Goal: Task Accomplishment & Management: Complete application form

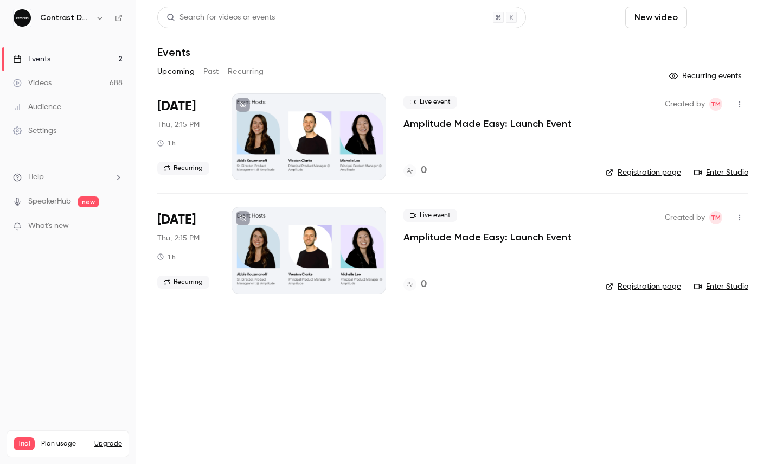
click at [702, 14] on button "Schedule" at bounding box center [720, 18] width 57 height 22
click at [688, 46] on div "One time event" at bounding box center [698, 47] width 82 height 11
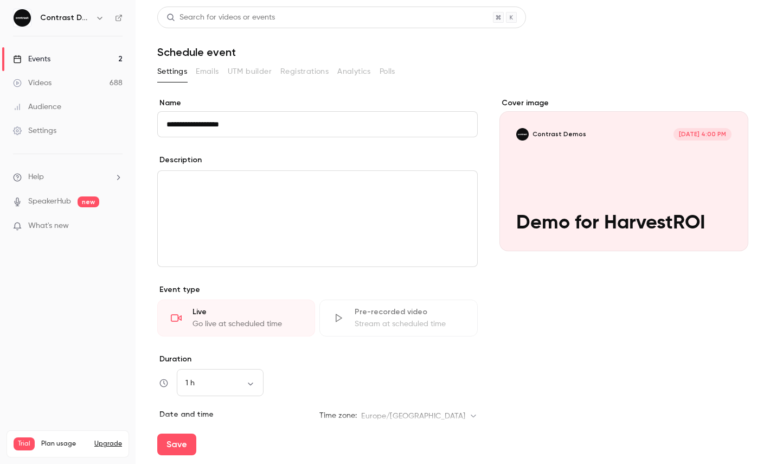
scroll to position [152, 0]
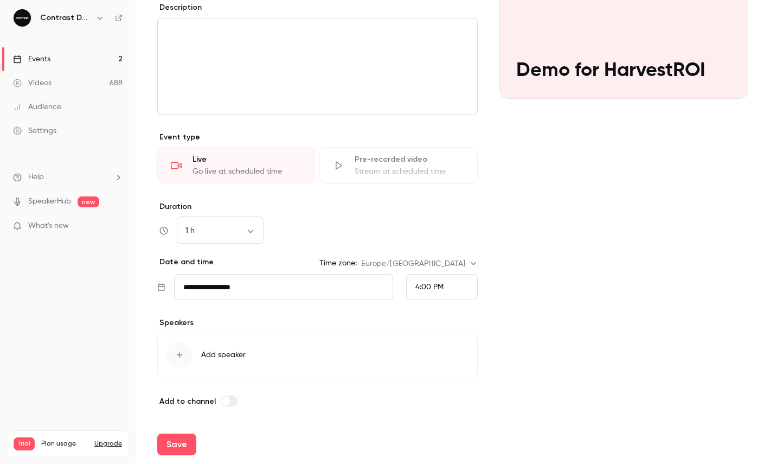
type input "**********"
click at [445, 290] on div "4:00 PM" at bounding box center [442, 287] width 72 height 26
click at [445, 231] on div "4:30 PM" at bounding box center [442, 235] width 53 height 11
click at [172, 444] on button "Save" at bounding box center [176, 444] width 39 height 22
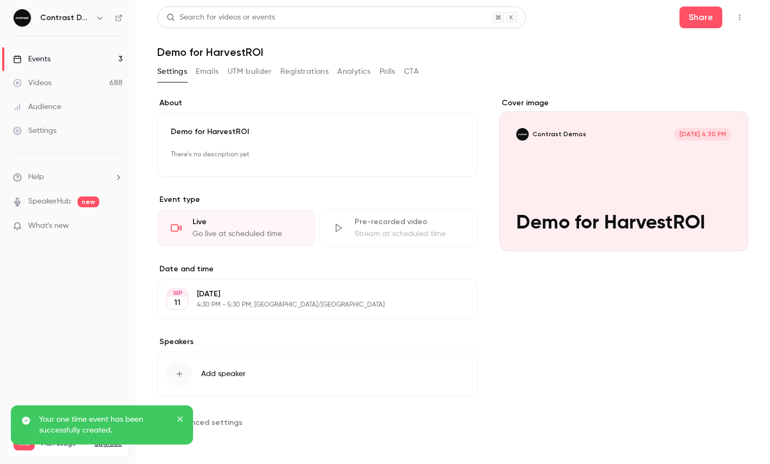
click at [736, 18] on icon "button" at bounding box center [740, 18] width 9 height 8
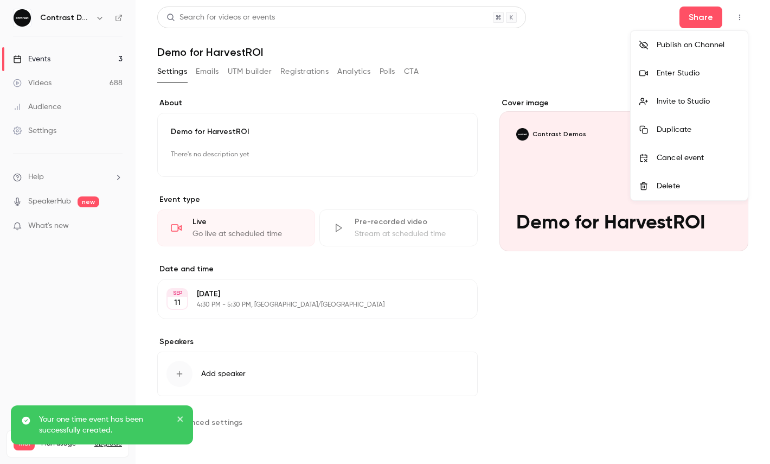
click at [687, 70] on div "Enter Studio" at bounding box center [698, 73] width 82 height 11
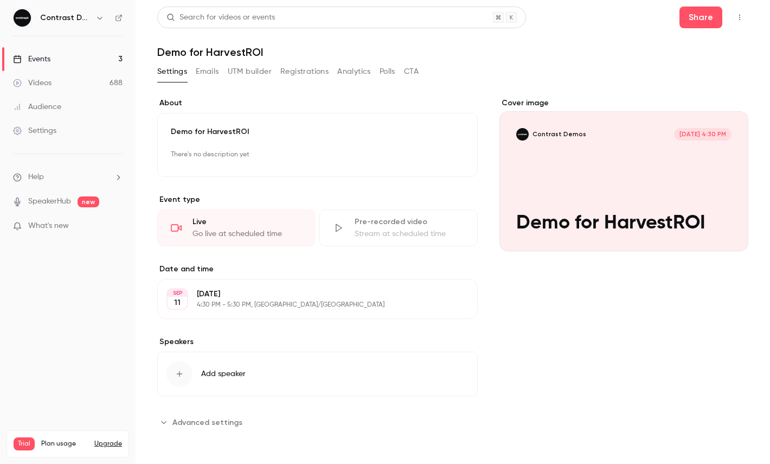
click at [64, 225] on span "What's new" at bounding box center [48, 225] width 41 height 11
